Goal: Navigation & Orientation: Find specific page/section

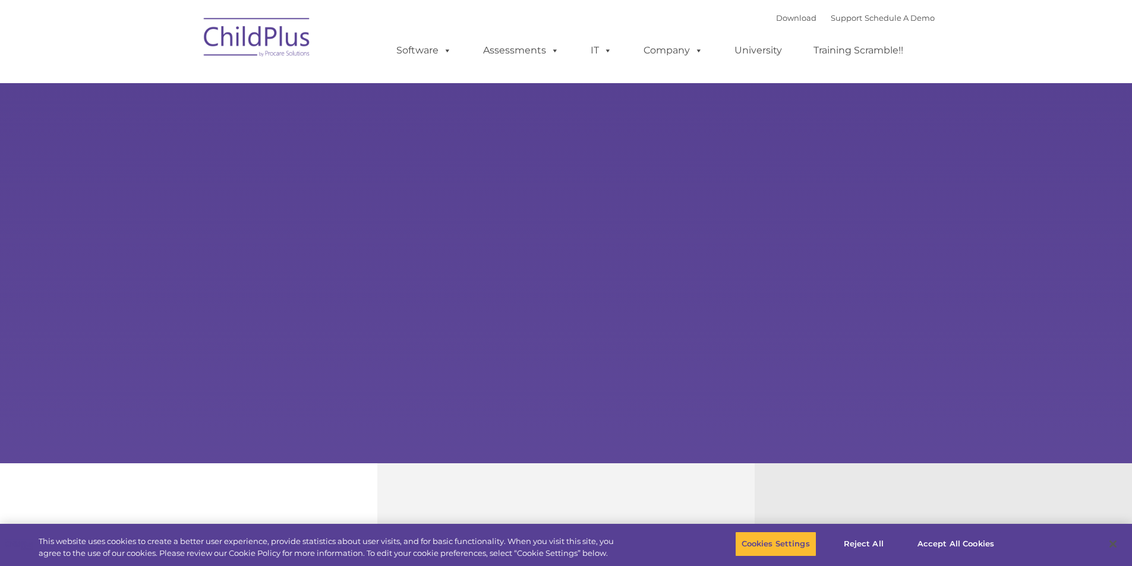
select select "MEDIUM"
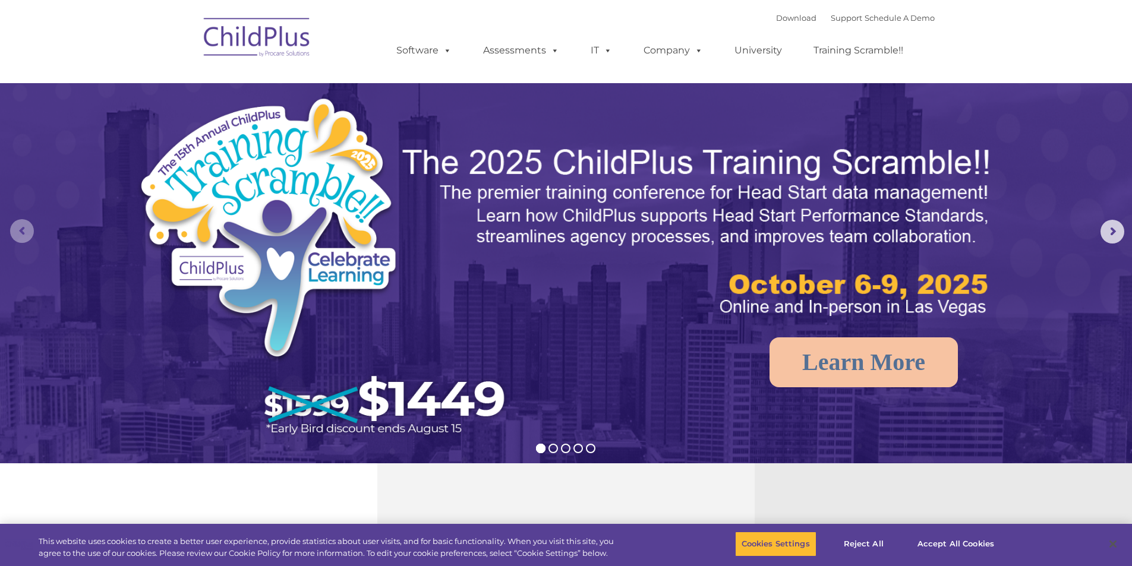
click at [14, 225] on rs-arrow at bounding box center [22, 231] width 24 height 24
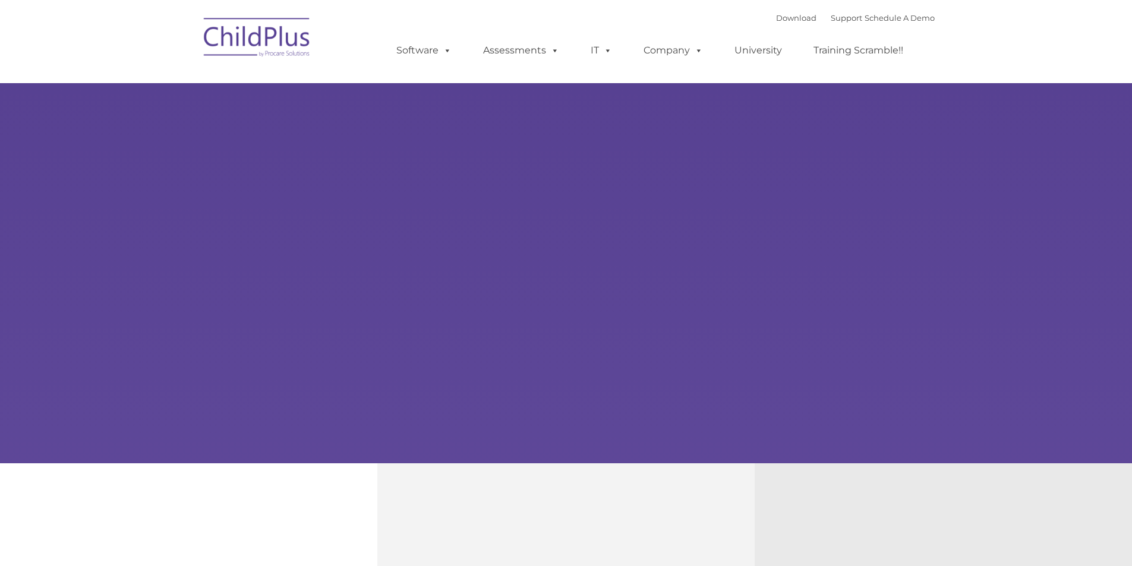
type input ""
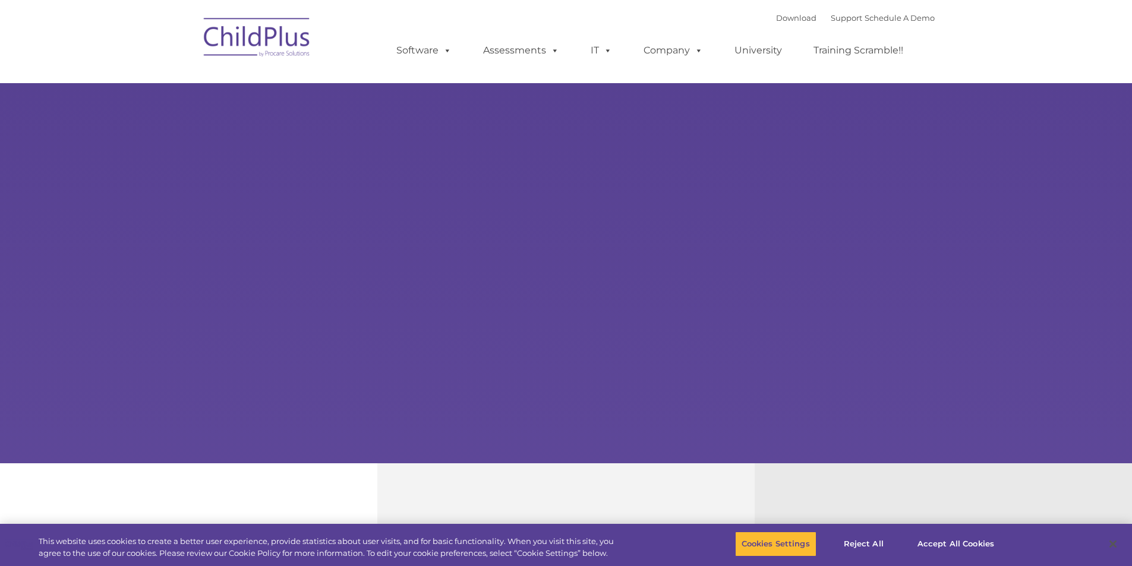
select select "MEDIUM"
